Goal: Transaction & Acquisition: Purchase product/service

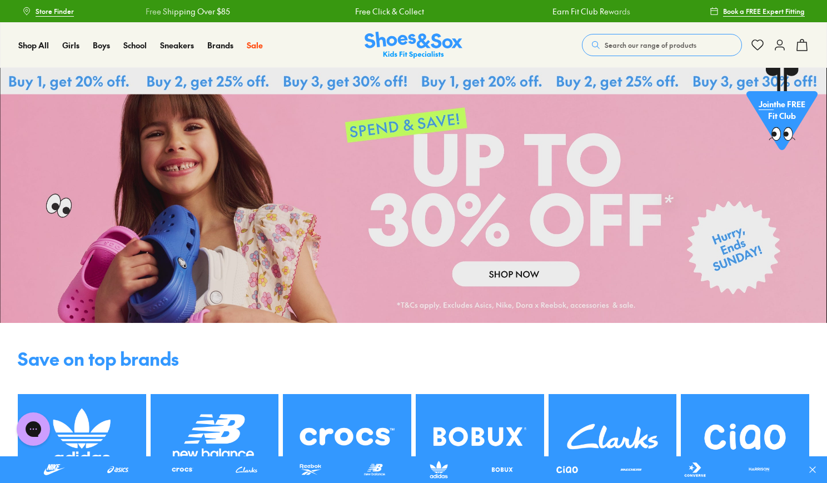
click at [774, 49] on icon at bounding box center [779, 44] width 13 height 13
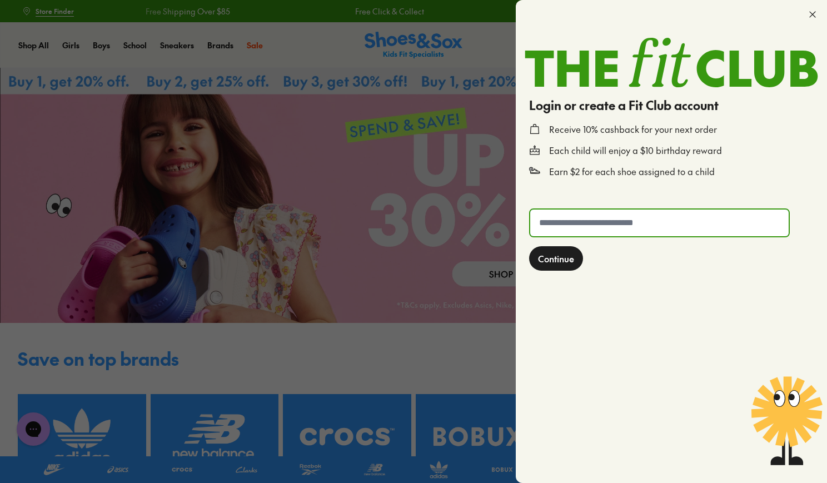
click at [599, 227] on input "text" at bounding box center [659, 222] width 258 height 27
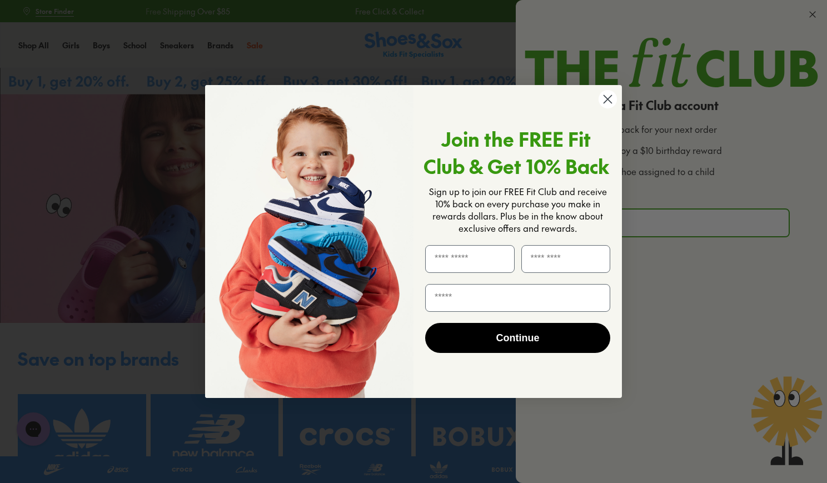
type input "****"
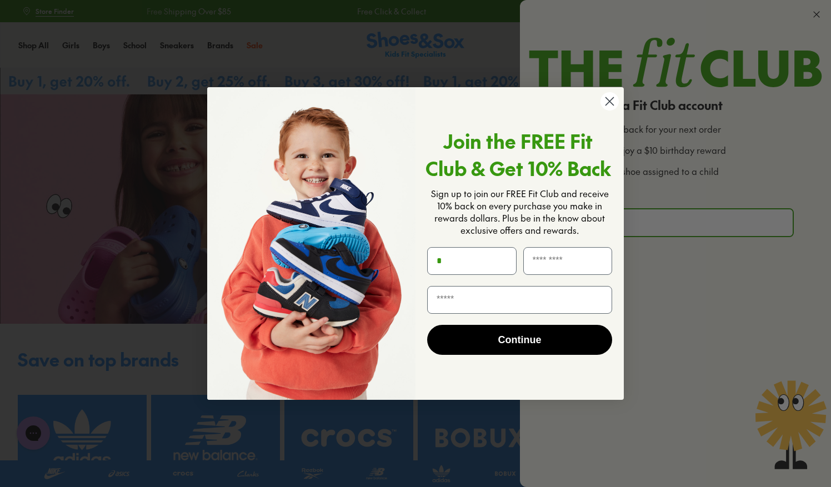
type input "*"
click at [610, 97] on circle "Close dialog" at bounding box center [610, 101] width 18 height 18
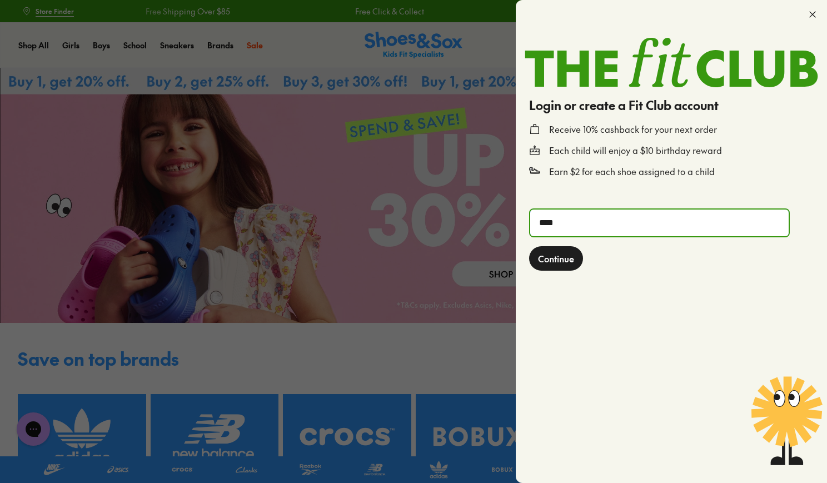
click at [587, 228] on input "****" at bounding box center [659, 222] width 258 height 27
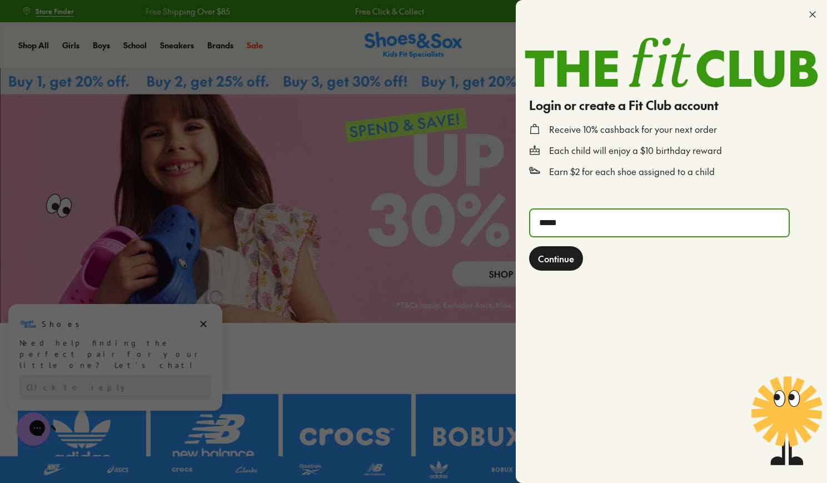
click at [587, 228] on input "*****" at bounding box center [659, 222] width 258 height 27
type input "**********"
click at [529, 246] on button "Continue" at bounding box center [556, 258] width 54 height 24
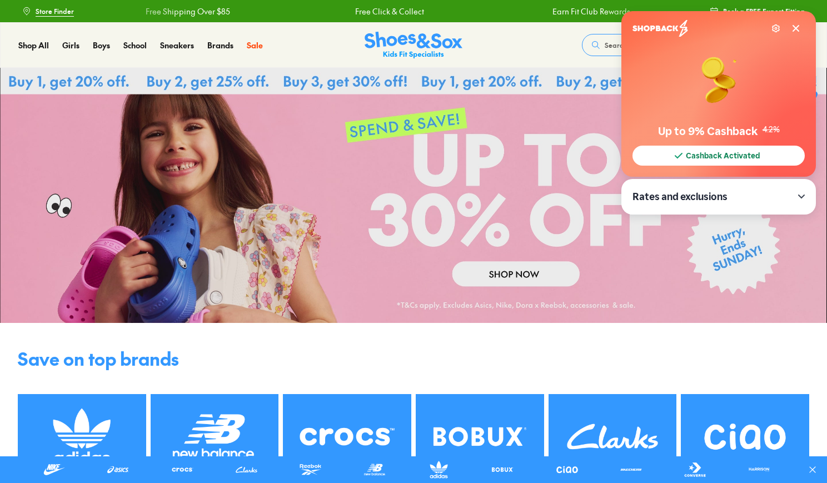
click at [793, 29] on icon at bounding box center [795, 28] width 9 height 9
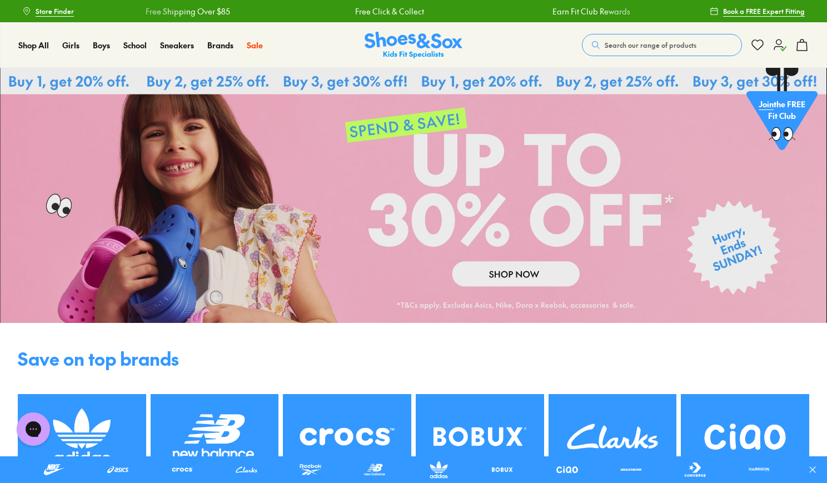
click at [777, 40] on use at bounding box center [780, 44] width 12 height 11
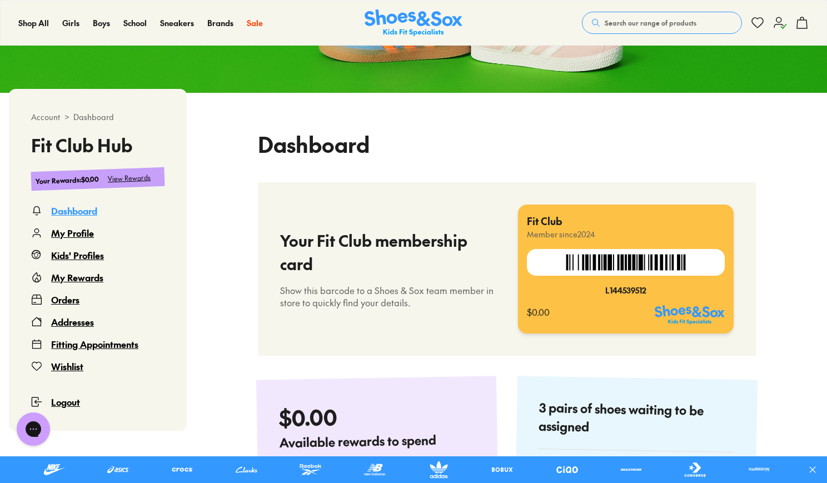
click at [86, 276] on div "My Rewards" at bounding box center [77, 277] width 52 height 13
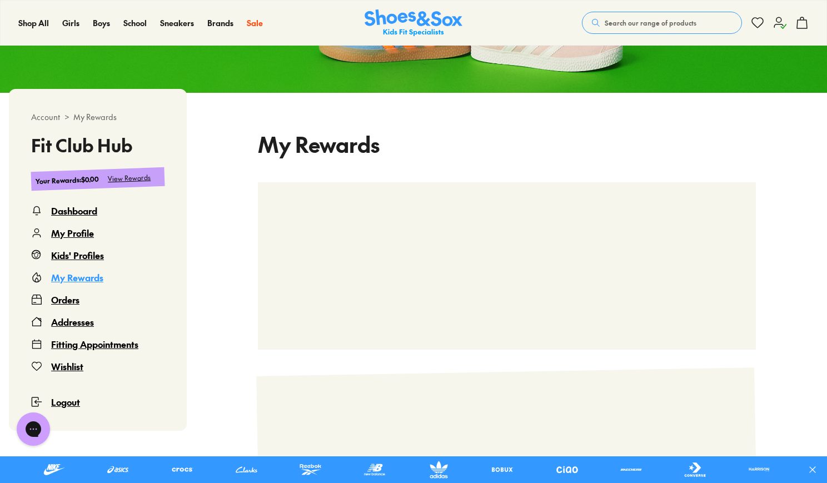
scroll to position [68, 0]
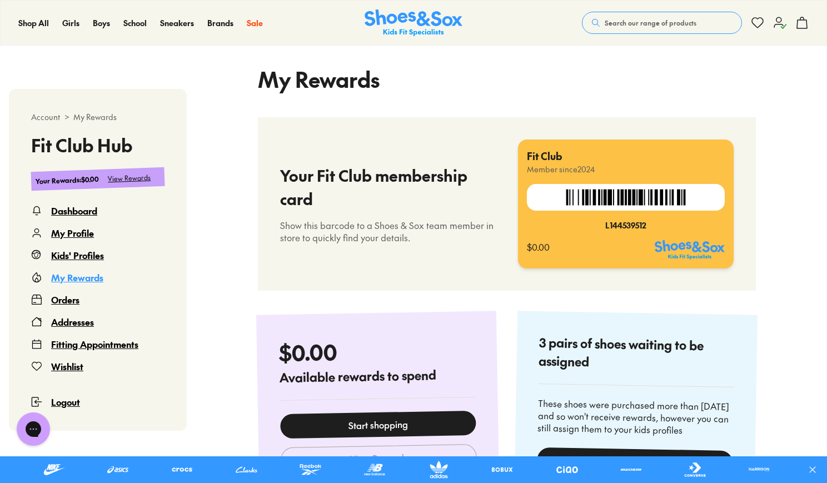
select select
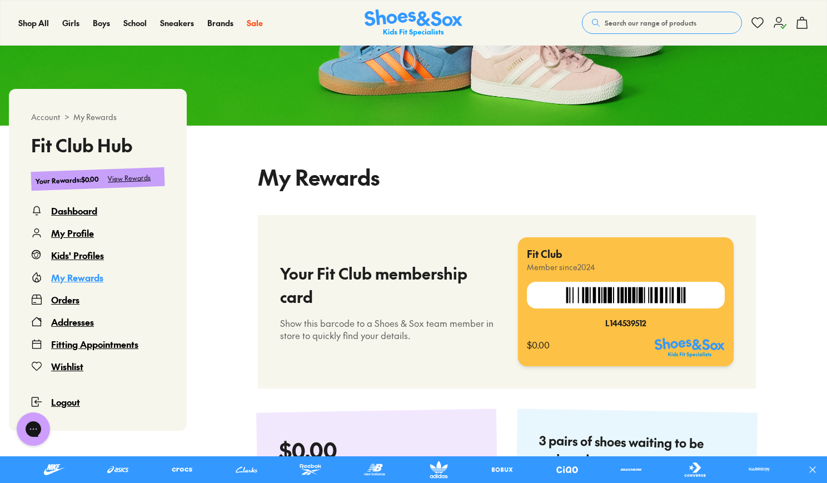
scroll to position [0, 0]
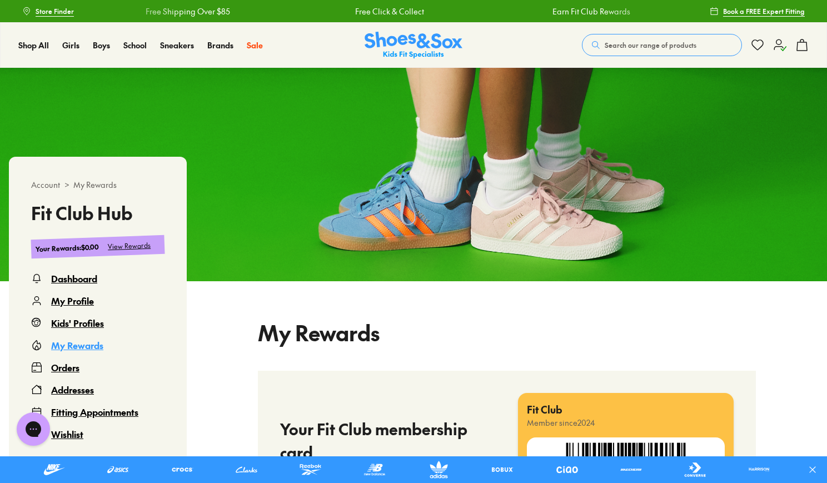
click at [797, 48] on use at bounding box center [802, 44] width 10 height 11
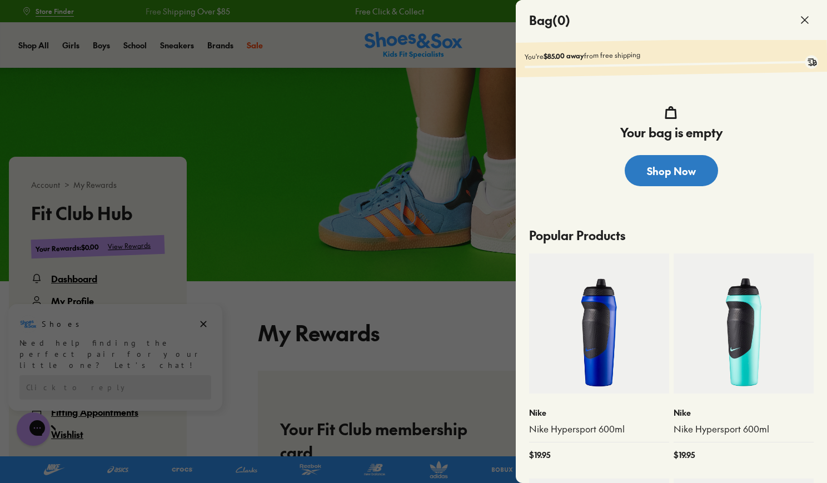
click at [663, 172] on link "Shop Now" at bounding box center [670, 170] width 93 height 31
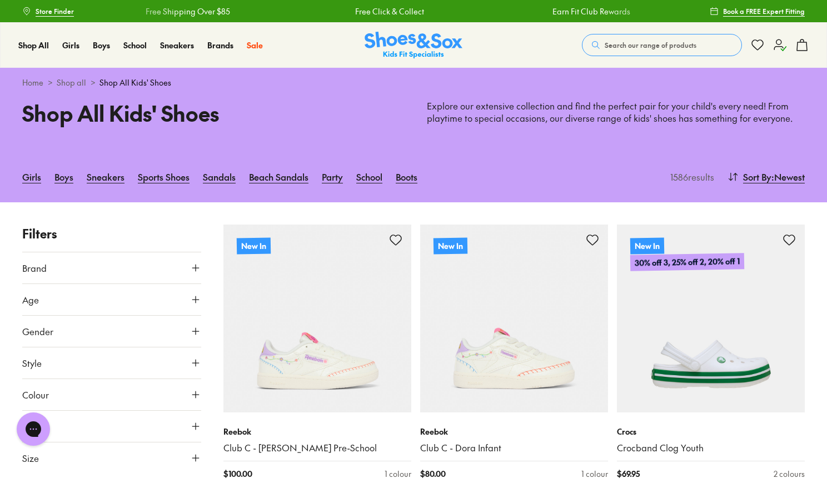
click at [778, 39] on use at bounding box center [780, 44] width 12 height 11
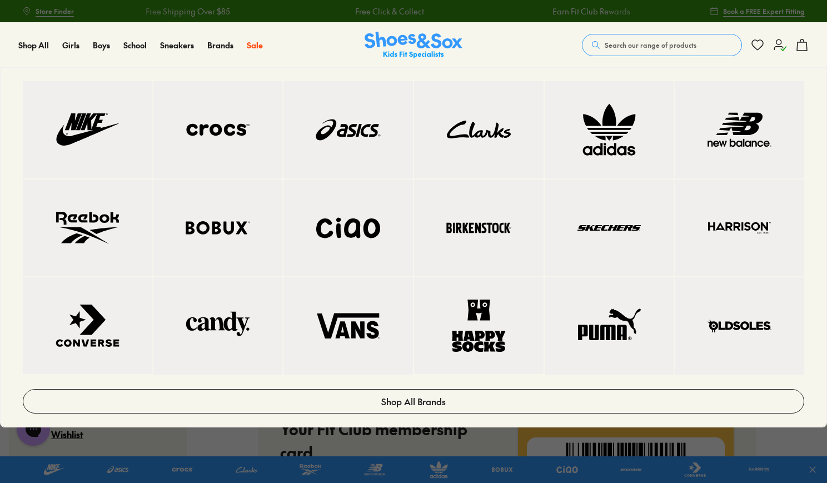
click at [746, 163] on link at bounding box center [738, 129] width 129 height 97
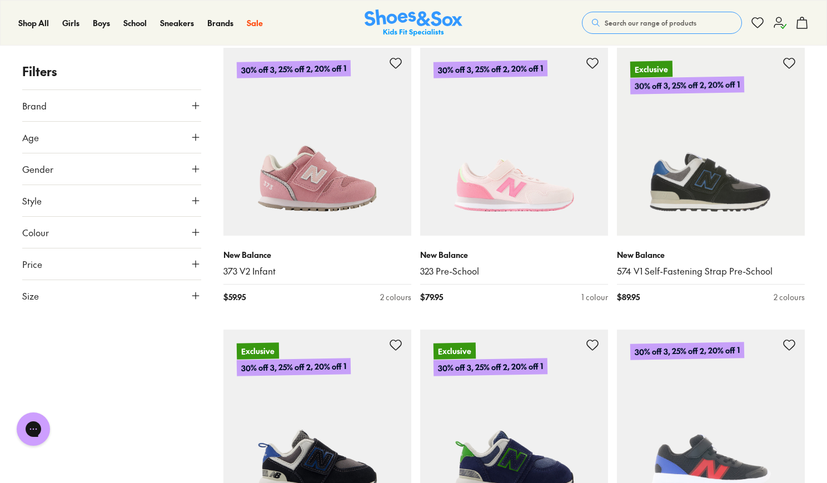
scroll to position [1305, 0]
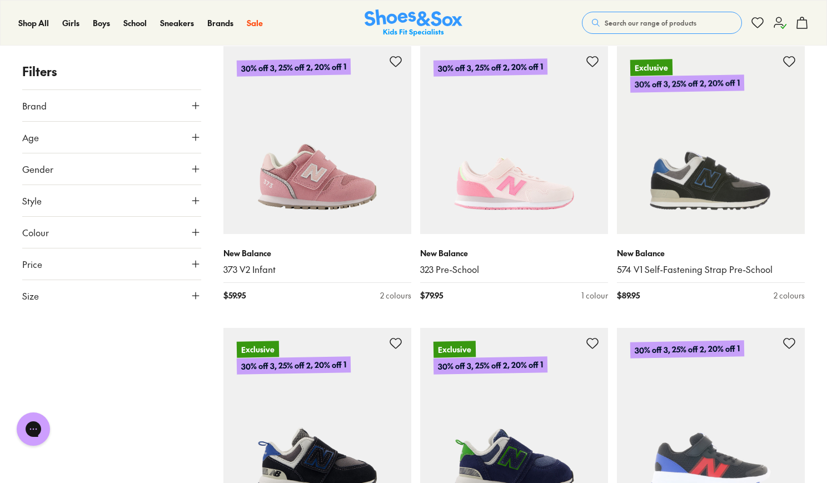
drag, startPoint x: 719, startPoint y: 209, endPoint x: 811, endPoint y: 304, distance: 132.8
click at [811, 304] on div "Filters Brand New Balance ( 99 ) Age Infant/Toddler ( 44 ) Youth ( 29 ) Senior …" at bounding box center [413, 461] width 827 height 3129
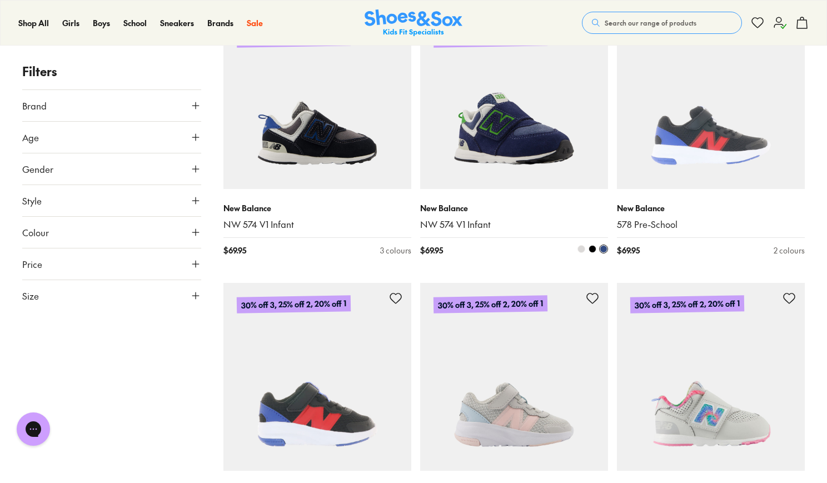
click at [541, 159] on img at bounding box center [514, 95] width 188 height 188
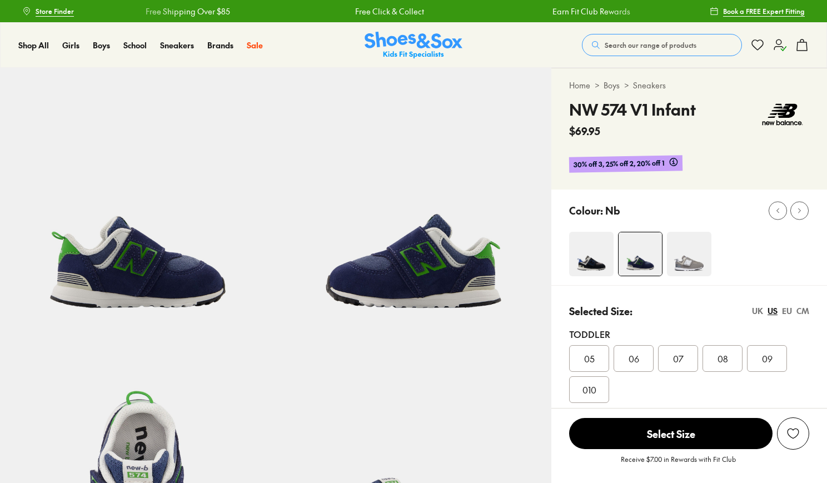
select select "*"
click at [757, 306] on div "UK" at bounding box center [757, 311] width 11 height 12
click at [685, 360] on span "06.5" at bounding box center [677, 358] width 17 height 13
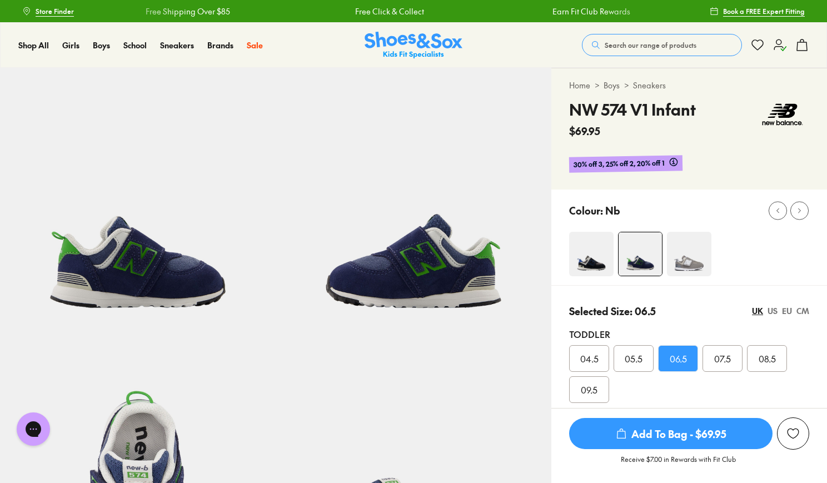
click at [664, 425] on span "Add To Bag - $69.95" at bounding box center [670, 433] width 203 height 31
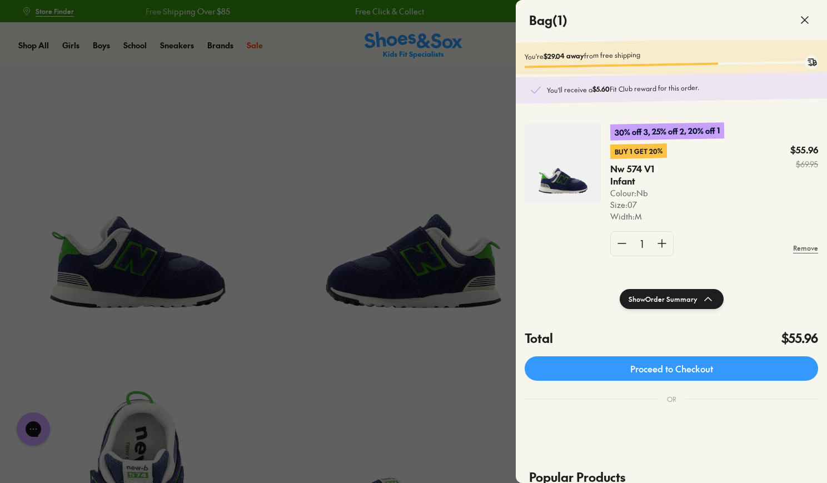
click at [804, 17] on icon at bounding box center [804, 19] width 13 height 13
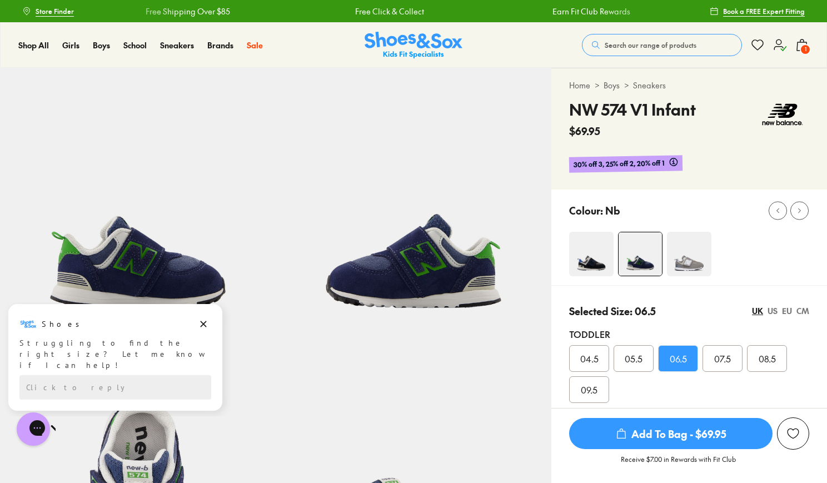
click at [393, 44] on img at bounding box center [413, 45] width 98 height 27
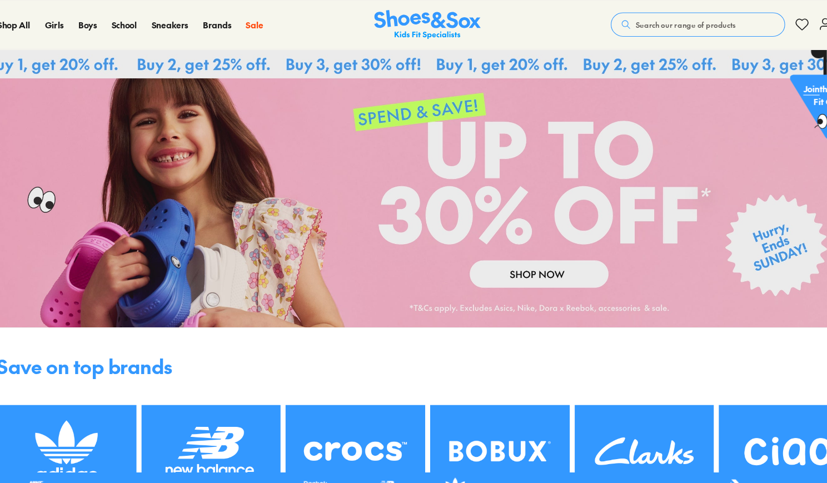
click at [253, 274] on link at bounding box center [413, 195] width 827 height 255
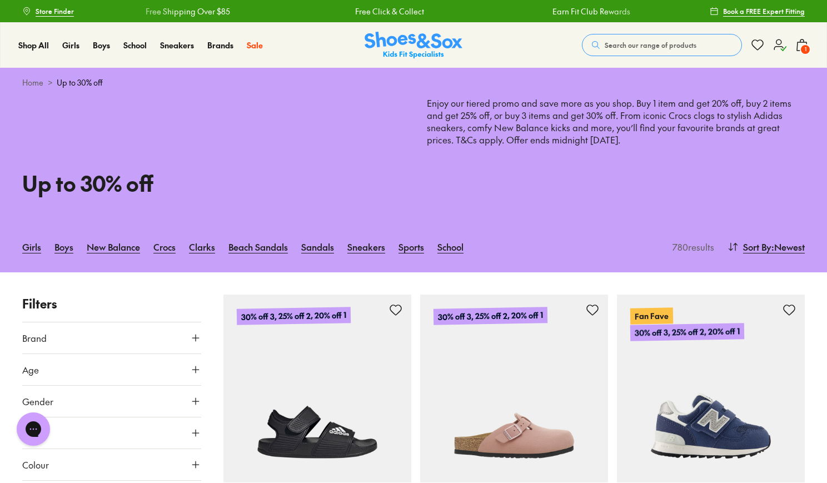
click at [400, 54] on img at bounding box center [413, 45] width 98 height 27
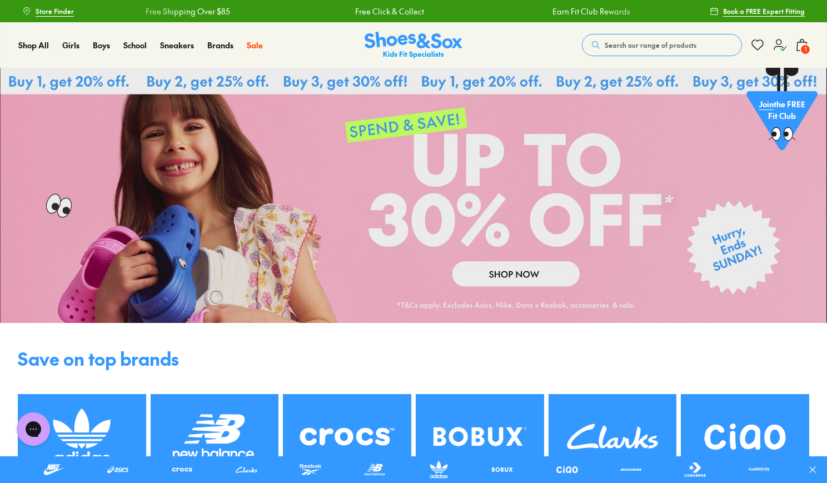
click at [118, 437] on img at bounding box center [82, 437] width 128 height 86
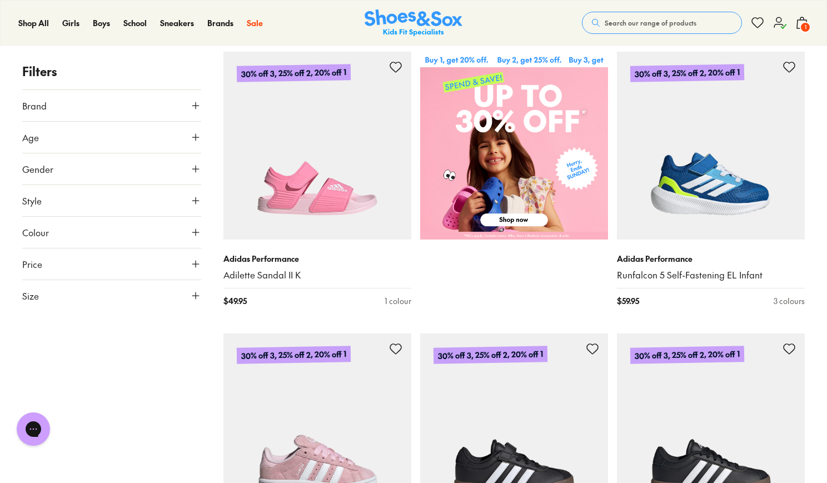
scroll to position [456, 0]
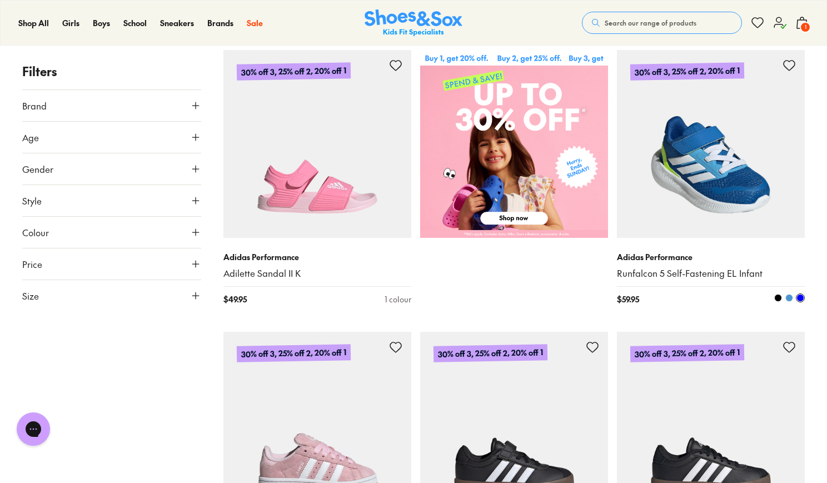
click at [732, 157] on img at bounding box center [711, 144] width 188 height 188
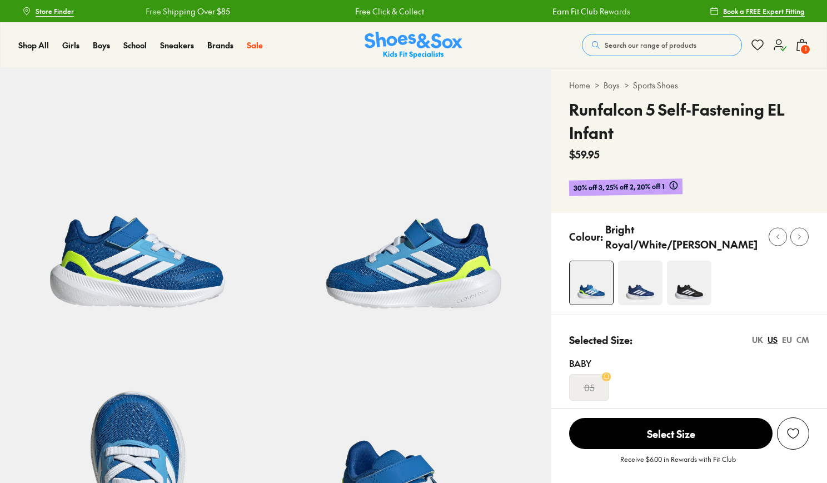
select select "*"
click at [757, 334] on div "UK" at bounding box center [757, 340] width 11 height 12
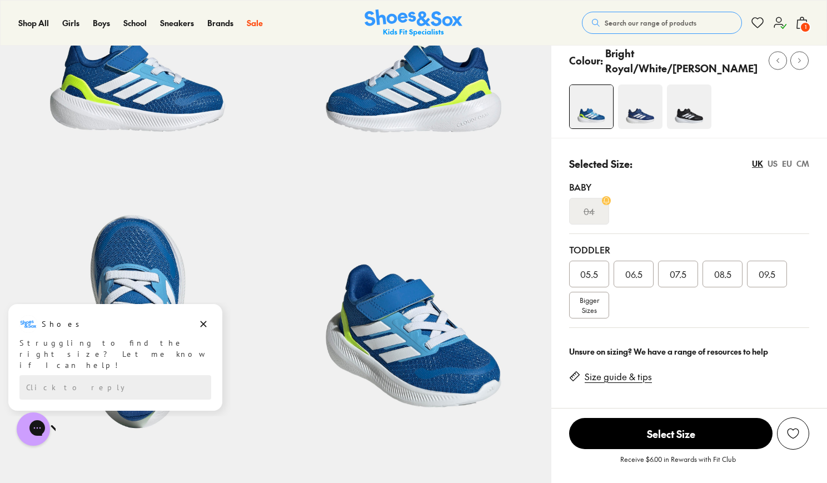
scroll to position [177, 0]
click at [677, 271] on span "07.5" at bounding box center [677, 273] width 17 height 13
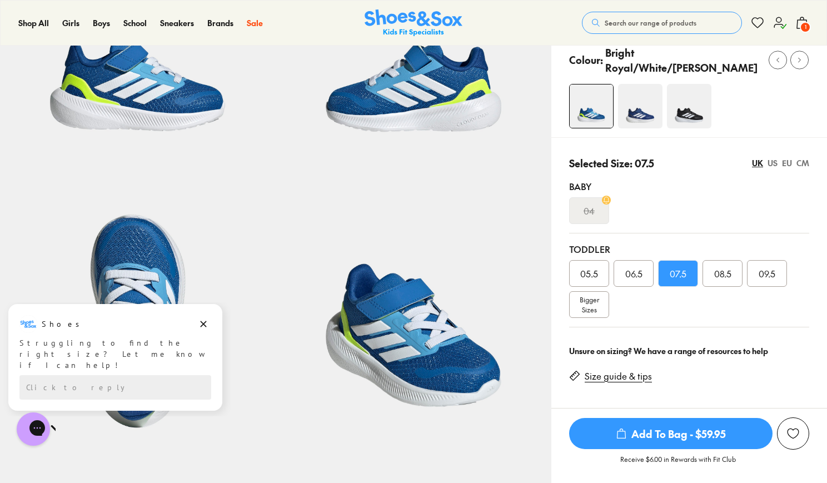
click at [647, 427] on span "Add To Bag - $59.95" at bounding box center [670, 433] width 203 height 31
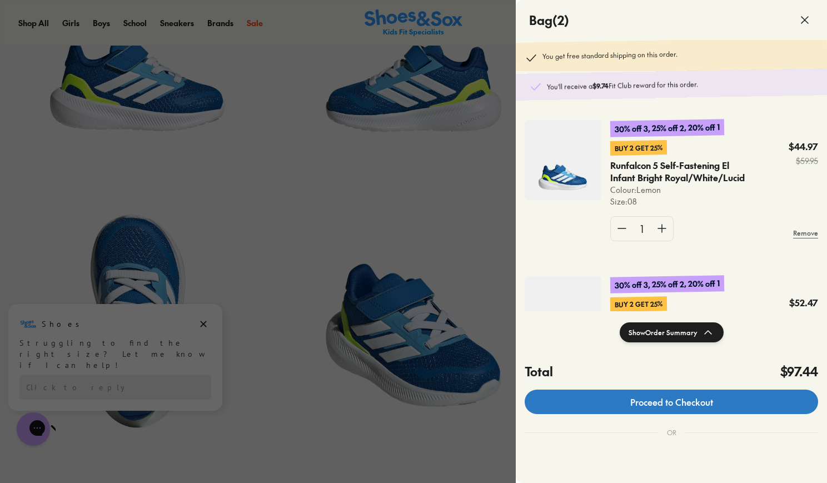
click at [710, 406] on link "Proceed to Checkout" at bounding box center [670, 401] width 293 height 24
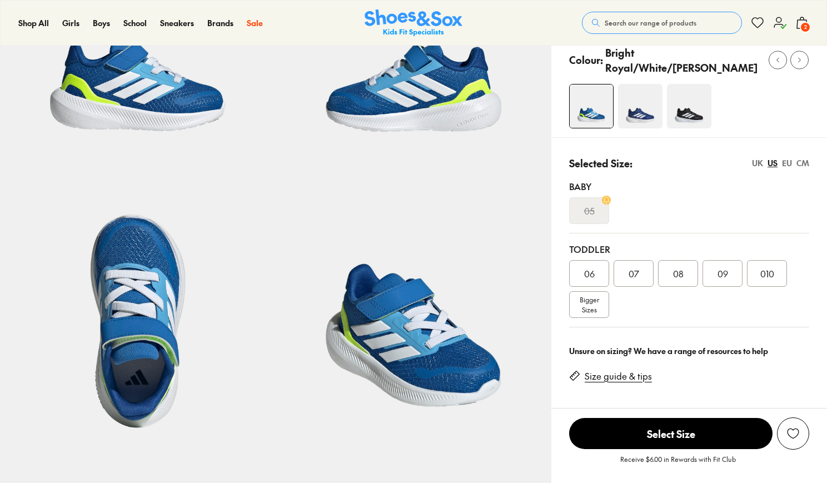
select select "*"
click at [804, 24] on span "2" at bounding box center [804, 27] width 11 height 11
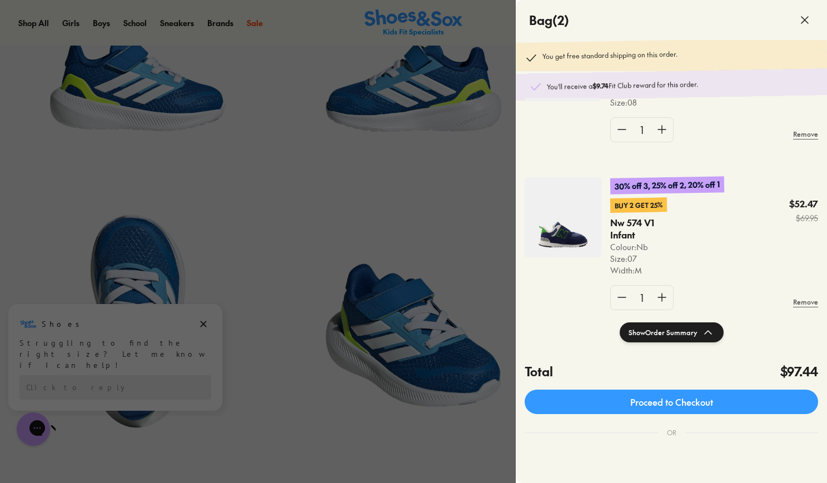
scroll to position [103, 0]
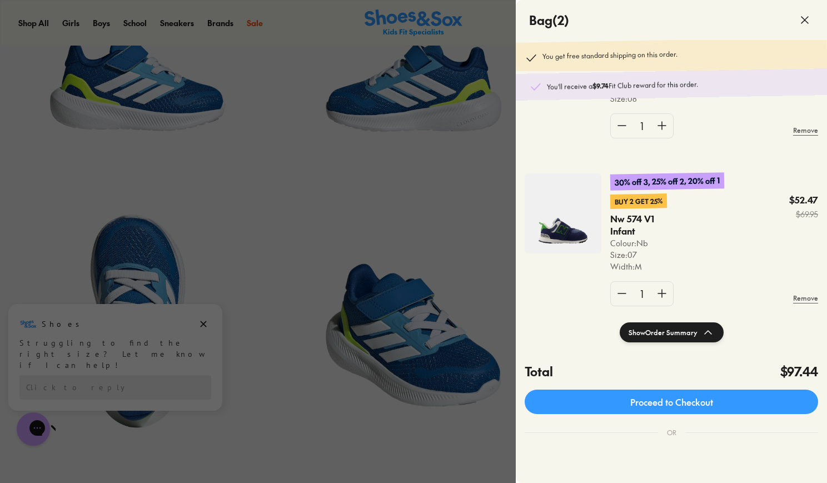
click at [559, 248] on img at bounding box center [562, 213] width 77 height 80
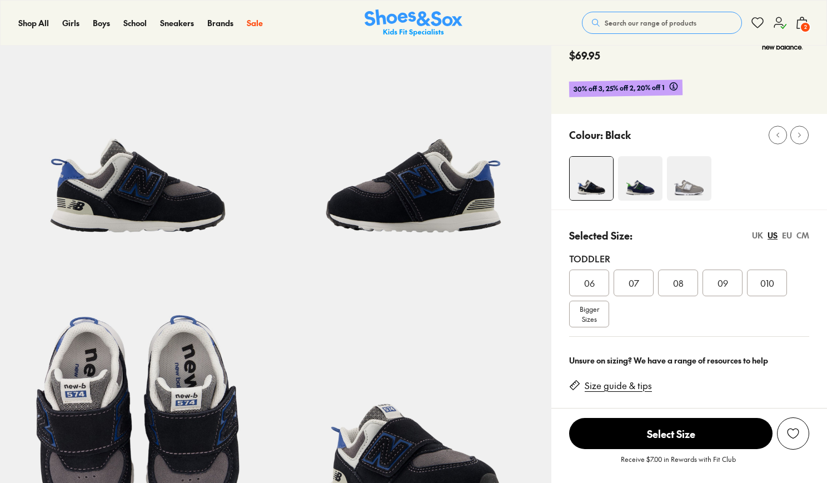
select select "*"
click at [638, 189] on img at bounding box center [640, 178] width 44 height 44
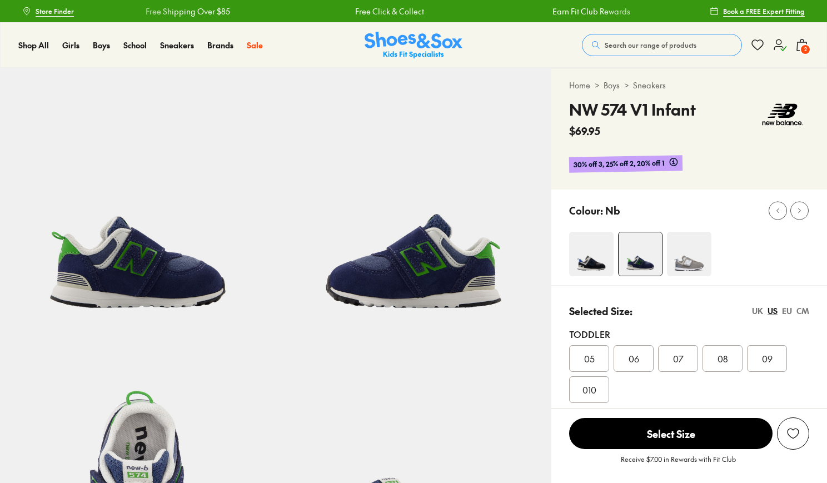
select select "*"
click at [681, 369] on div "07" at bounding box center [678, 358] width 40 height 27
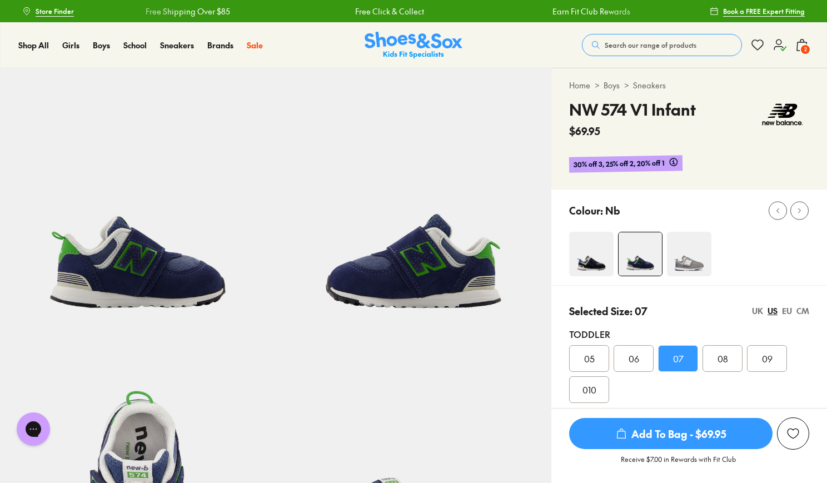
click at [758, 312] on div "UK" at bounding box center [757, 311] width 11 height 12
click at [802, 47] on span "2" at bounding box center [804, 49] width 11 height 11
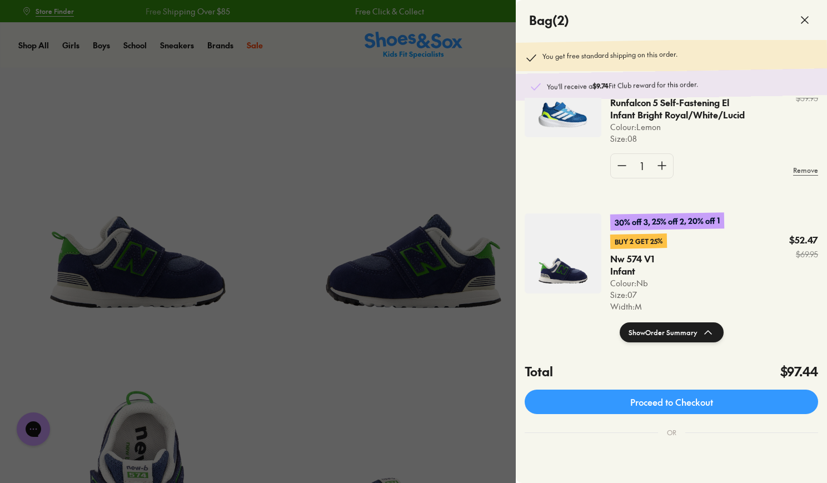
scroll to position [123, 0]
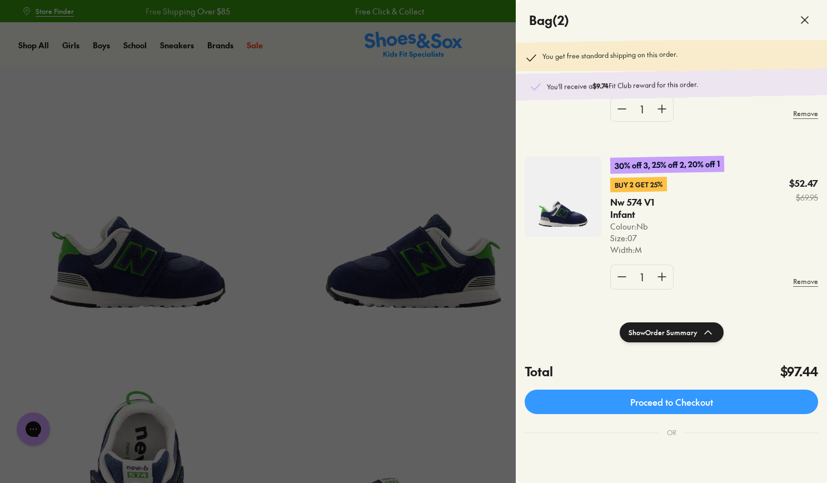
click at [426, 388] on div at bounding box center [413, 241] width 827 height 483
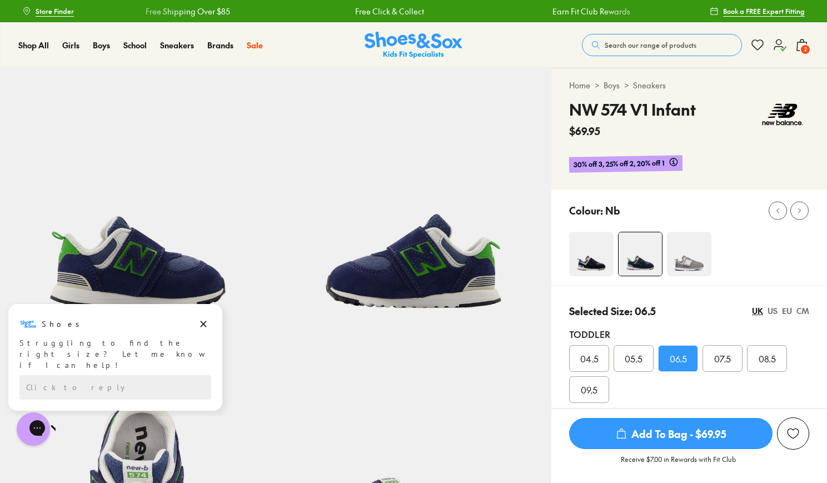
click at [781, 50] on icon at bounding box center [779, 44] width 13 height 13
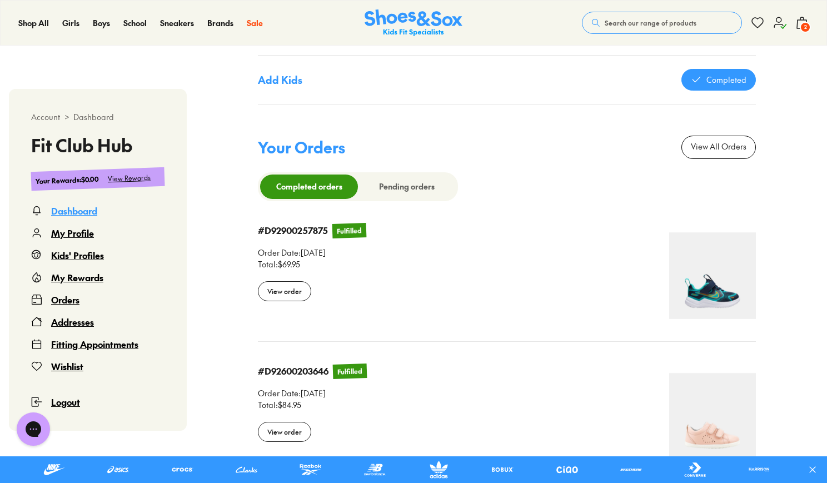
scroll to position [924, 0]
click at [94, 280] on div "My Rewards" at bounding box center [77, 277] width 52 height 13
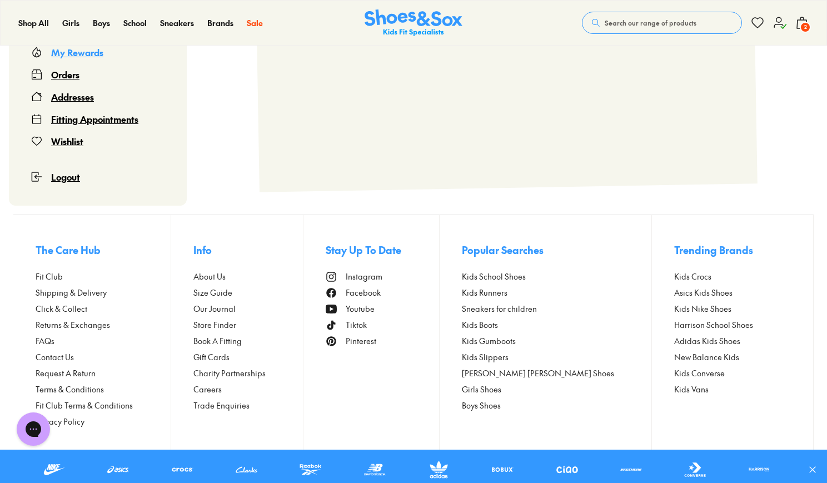
scroll to position [68, 0]
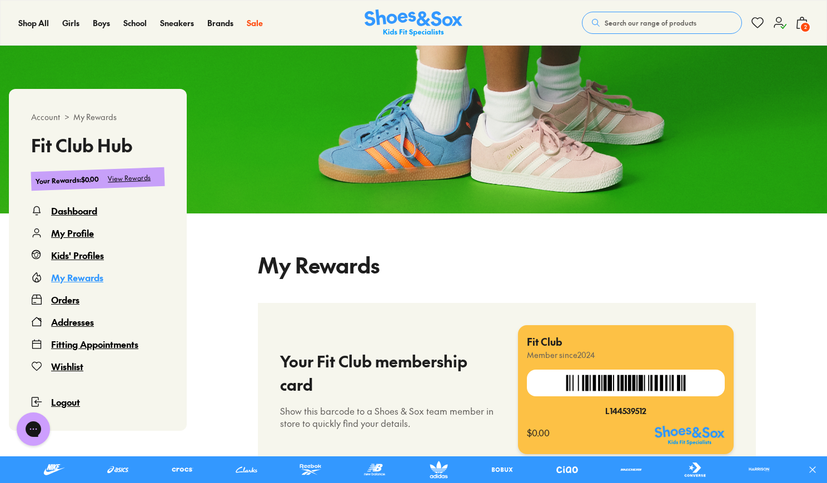
select select
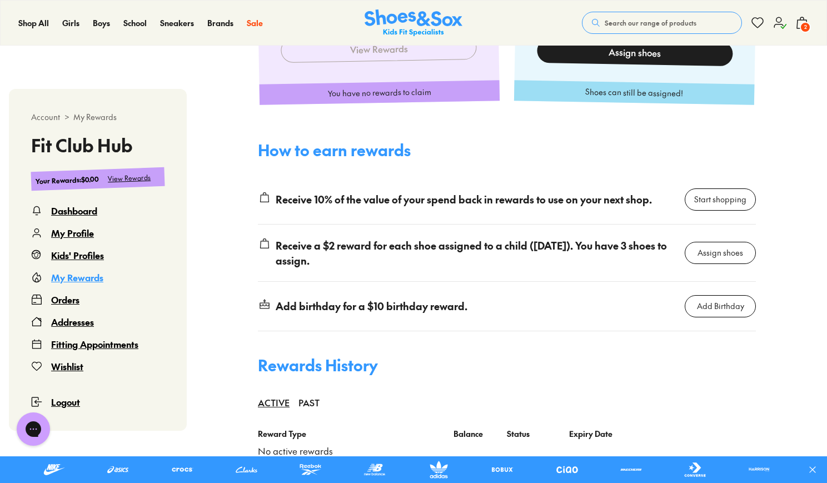
scroll to position [664, 0]
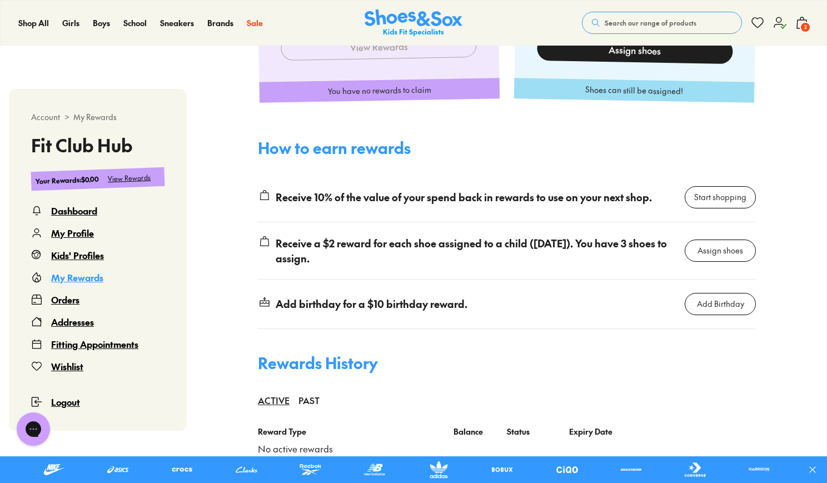
click at [732, 206] on link "Start shopping" at bounding box center [719, 197] width 71 height 22
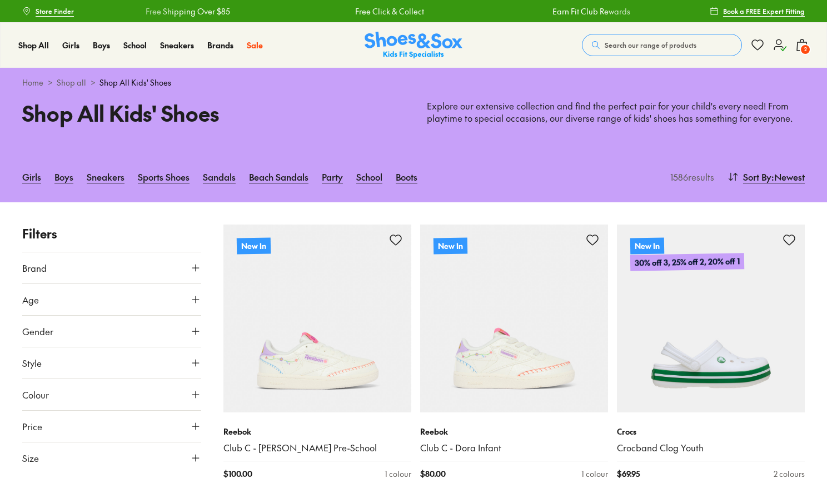
click at [799, 67] on div "Shop All Shop All Shop All Up to 30% off New Arrivals Online Only Best Sellers …" at bounding box center [413, 45] width 827 height 46
click at [802, 50] on span "2" at bounding box center [804, 49] width 11 height 11
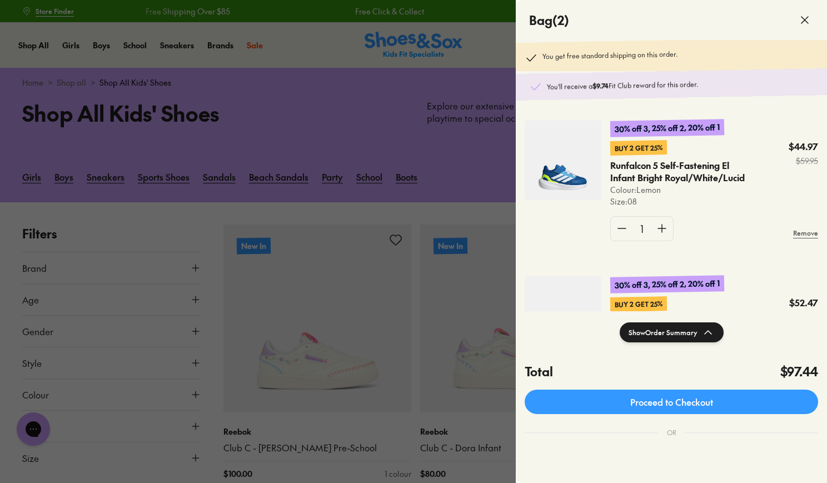
click at [804, 20] on use at bounding box center [804, 20] width 7 height 7
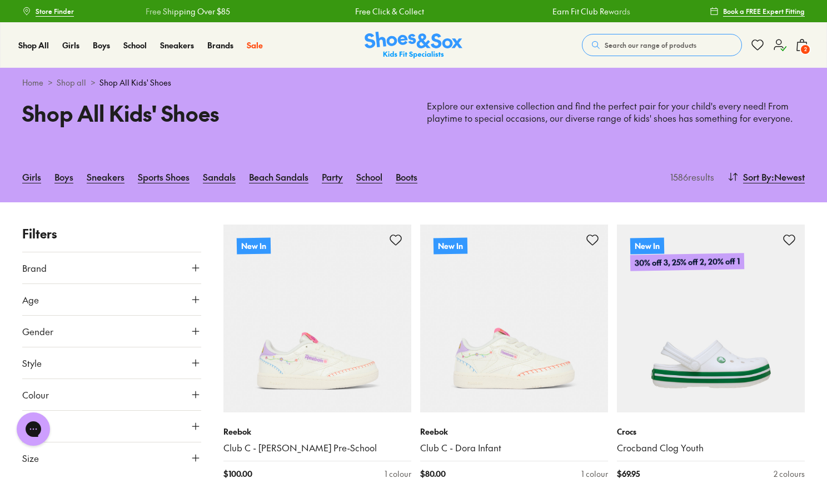
click at [802, 48] on span "2" at bounding box center [804, 49] width 11 height 11
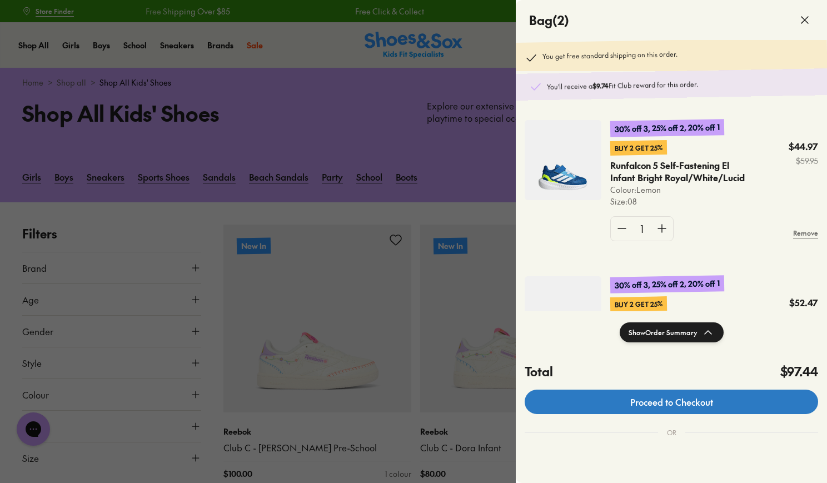
click at [751, 404] on link "Proceed to Checkout" at bounding box center [670, 401] width 293 height 24
